Goal: Information Seeking & Learning: Learn about a topic

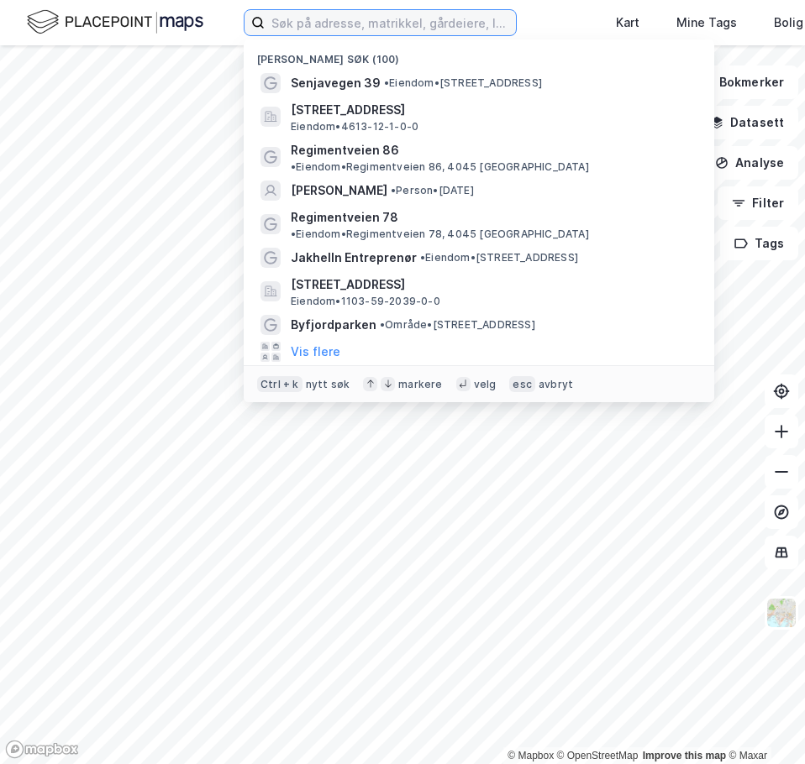
click at [331, 20] on input at bounding box center [390, 22] width 251 height 25
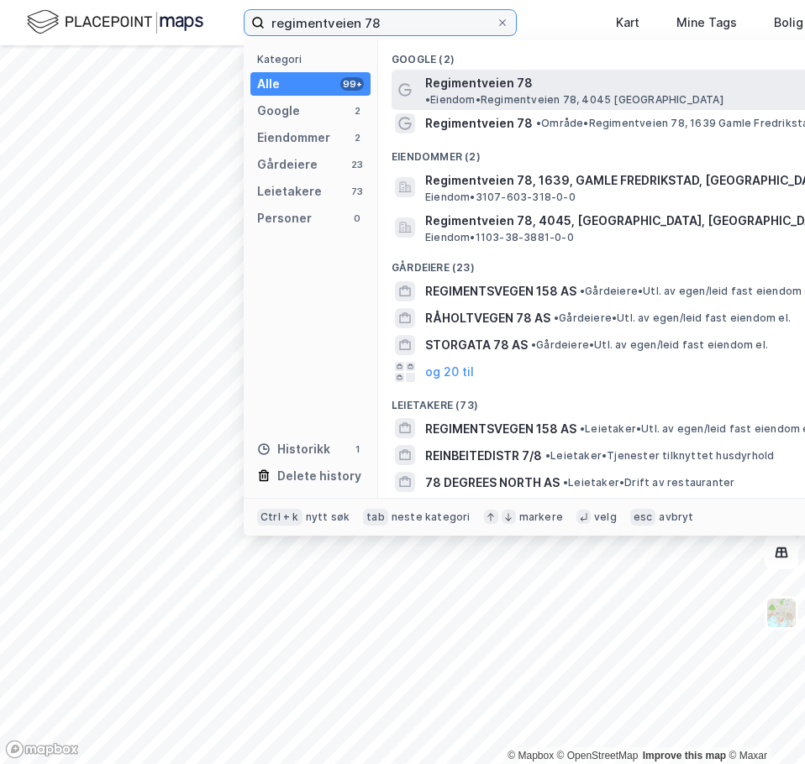
type input "regimentveien 78"
click at [485, 87] on span "Regimentveien 78" at bounding box center [479, 83] width 108 height 20
